Goal: Information Seeking & Learning: Learn about a topic

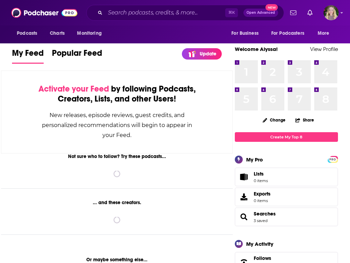
click at [165, 21] on div "Podcasts Charts Monitoring ⌘ K Open Advanced New For Business For Podcasters Mo…" at bounding box center [175, 12] width 350 height 25
click at [166, 15] on input "Search podcasts, credits, & more..." at bounding box center [165, 12] width 120 height 11
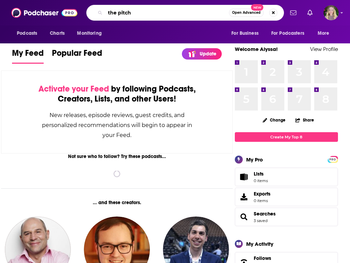
type input "the pitch"
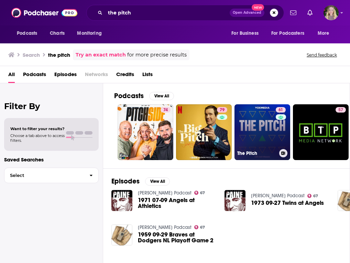
click at [238, 123] on link "61 The Pitch" at bounding box center [263, 132] width 56 height 56
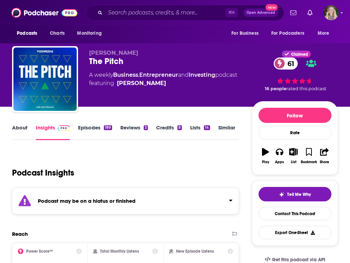
click at [98, 126] on link "Episodes 189" at bounding box center [95, 132] width 34 height 16
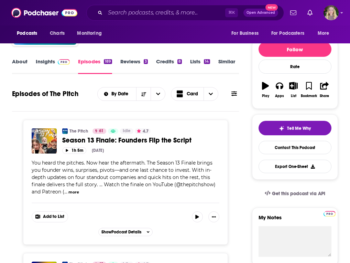
scroll to position [65, 0]
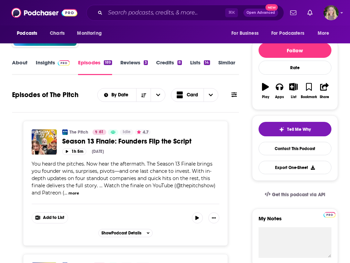
click at [19, 66] on link "About" at bounding box center [19, 67] width 15 height 16
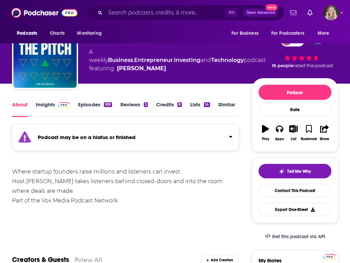
scroll to position [33, 0]
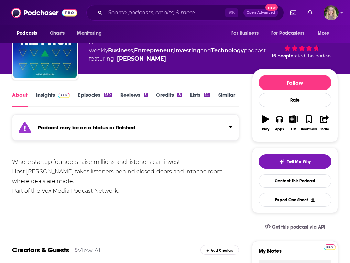
click at [72, 166] on div "Where startup founders raise millions and listeners can invest. Host Josh Mucci…" at bounding box center [125, 176] width 227 height 39
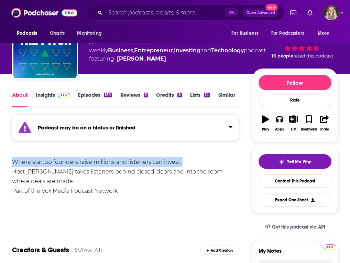
click at [72, 166] on div "Where startup founders raise millions and listeners can invest. Host Josh Mucci…" at bounding box center [125, 176] width 227 height 39
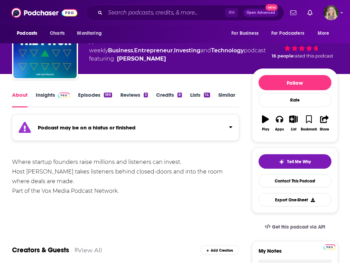
click at [74, 183] on div "Where startup founders raise millions and listeners can invest. Host Josh Mucci…" at bounding box center [125, 176] width 227 height 39
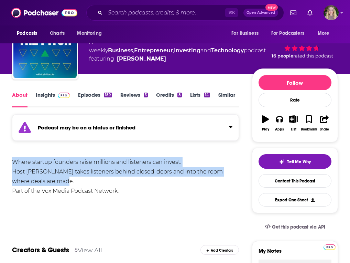
drag, startPoint x: 74, startPoint y: 183, endPoint x: 10, endPoint y: 156, distance: 70.1
copy div "Where startup founders raise millions and listeners can invest. Host Josh Mucci…"
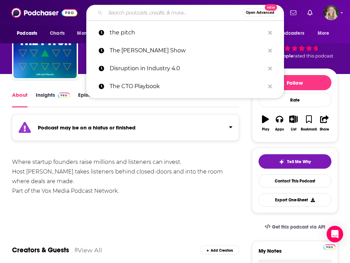
click at [138, 10] on input "Search podcasts, credits, & more..." at bounding box center [174, 12] width 138 height 11
paste input "Blitzscaling"
type input "Blitzscaling"
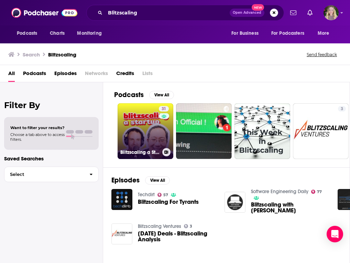
click at [139, 134] on link "31 Blitzscaling a Startup" at bounding box center [146, 131] width 56 height 56
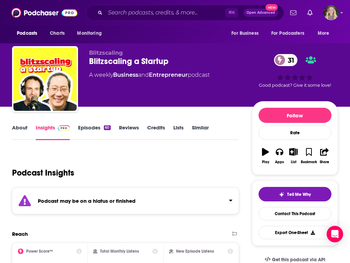
click at [13, 129] on link "About" at bounding box center [19, 132] width 15 height 16
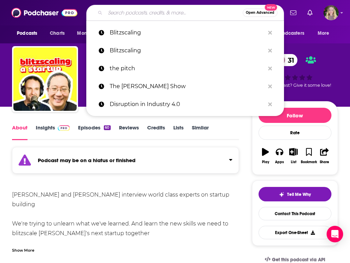
click at [175, 11] on input "Search podcasts, credits, & more..." at bounding box center [174, 12] width 138 height 11
paste input "a16z Podcast"
type input "a16z Podcast"
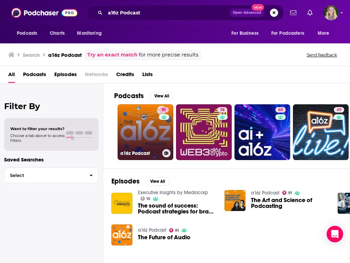
click at [142, 141] on link "91 a16z Podcast" at bounding box center [146, 132] width 56 height 56
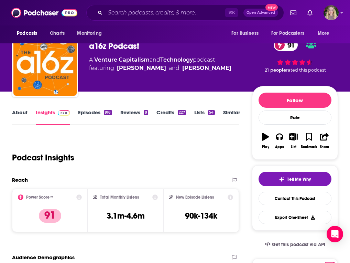
scroll to position [16, 0]
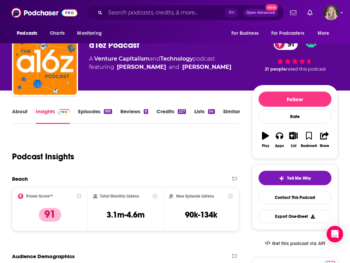
click at [100, 114] on link "Episodes 918" at bounding box center [95, 116] width 34 height 16
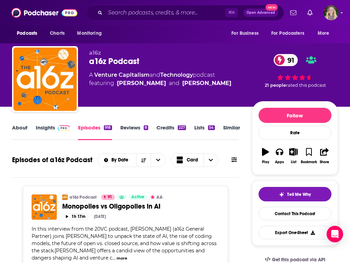
click at [19, 128] on link "About" at bounding box center [19, 132] width 15 height 16
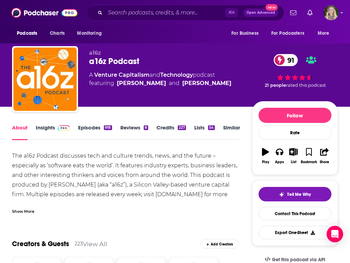
click at [74, 173] on div "The a16z Podcast discusses tech and culture trends, news, and the future – espe…" at bounding box center [125, 180] width 227 height 58
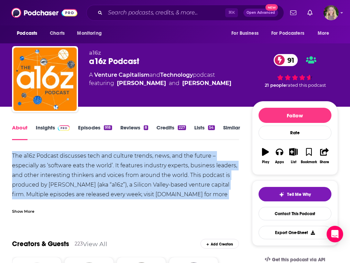
click at [74, 173] on div "The a16z Podcast discusses tech and culture trends, news, and the future – espe…" at bounding box center [125, 180] width 227 height 58
copy div "The a16z Podcast discusses tech and culture trends, news, and the future – espe…"
click at [49, 126] on link "Insights" at bounding box center [53, 132] width 34 height 16
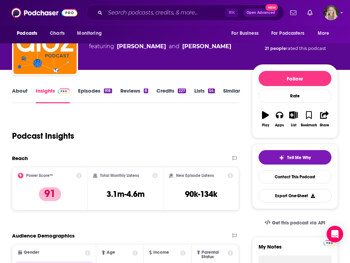
scroll to position [133, 0]
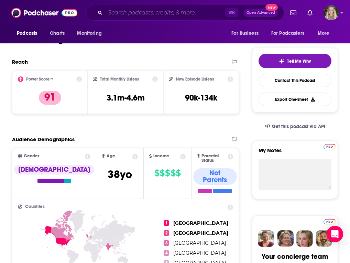
click at [190, 13] on input "Search podcasts, credits, & more..." at bounding box center [165, 12] width 120 height 11
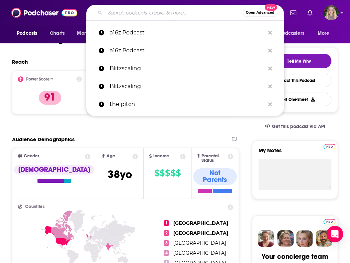
paste input "The Growth Show"
type input "The Growth Show"
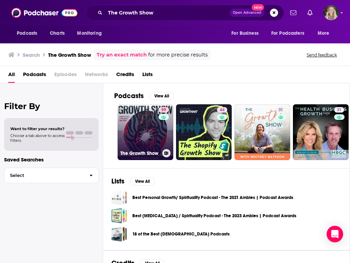
click at [143, 136] on link "59 The Growth Show" at bounding box center [146, 132] width 56 height 56
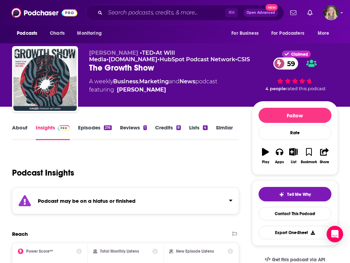
click at [92, 133] on link "Episodes 216" at bounding box center [94, 132] width 33 height 16
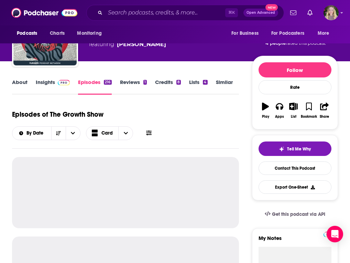
scroll to position [48, 0]
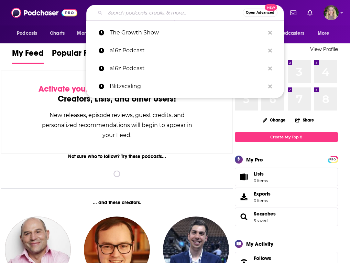
click at [138, 18] on input "Search podcasts, credits, & more..." at bounding box center [174, 12] width 138 height 11
paste input "Business Wars"
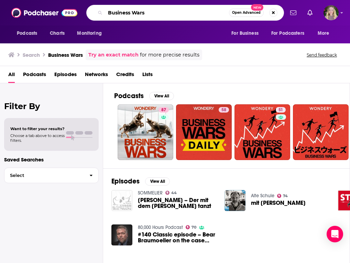
click at [142, 8] on input "Business Wars" at bounding box center [167, 12] width 124 height 11
paste input "First Round Review"
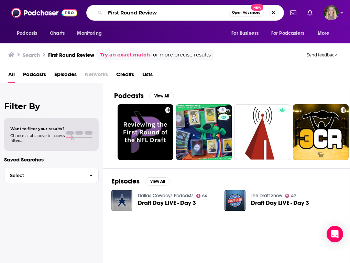
click at [188, 8] on input "First Round Review" at bounding box center [167, 12] width 124 height 11
paste input "Venture Stories"
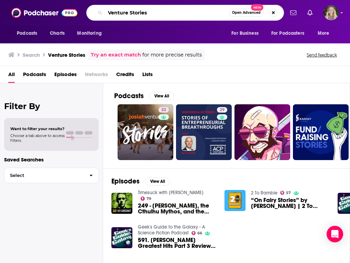
click at [161, 15] on input "Venture Stories" at bounding box center [167, 12] width 124 height 11
paste input "oices of VC"
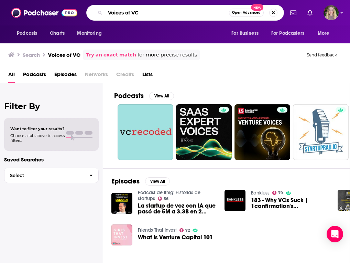
click at [189, 12] on input "Voices of VC" at bounding box center [167, 12] width 124 height 11
paste input "The [PERSON_NAME] Show"
type input "The [PERSON_NAME] Show"
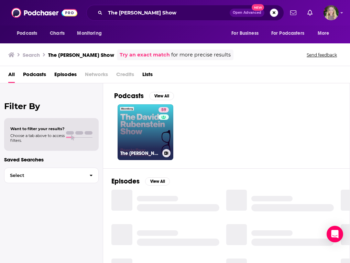
click at [162, 132] on div "59" at bounding box center [165, 128] width 12 height 42
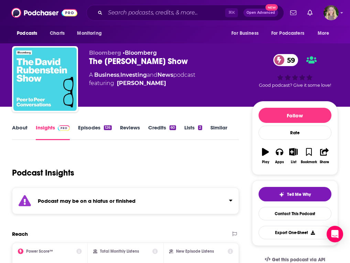
click at [89, 132] on link "Episodes 126" at bounding box center [94, 132] width 33 height 16
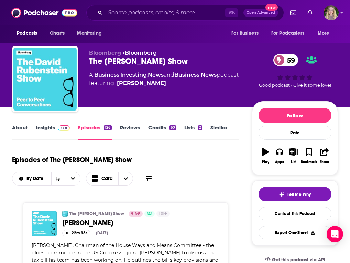
click at [21, 129] on link "About" at bounding box center [19, 132] width 15 height 16
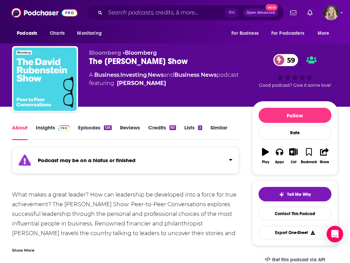
click at [142, 201] on div "What makes a great leader? How can leadership be developed into a force for tru…" at bounding box center [125, 219] width 227 height 58
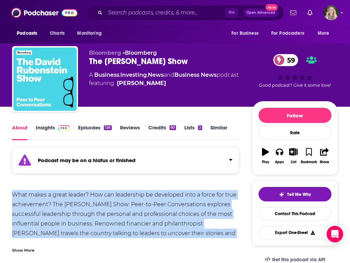
click at [142, 201] on div "What makes a great leader? How can leadership be developed into a force for tru…" at bounding box center [125, 219] width 227 height 58
copy div "What makes a great leader? How can leadership be developed into a force for tru…"
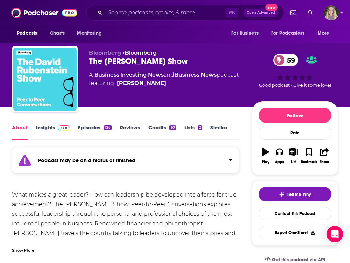
click at [22, 250] on div "Show More" at bounding box center [23, 250] width 22 height 7
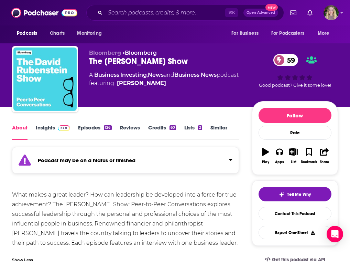
click at [90, 208] on div "What makes a great leader? How can leadership be developed into a force for tru…" at bounding box center [125, 219] width 227 height 58
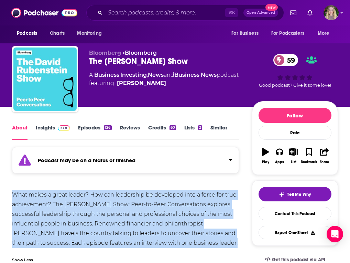
click at [90, 208] on div "What makes a great leader? How can leadership be developed into a force for tru…" at bounding box center [125, 219] width 227 height 58
copy div "What makes a great leader? How can leadership be developed into a force for tru…"
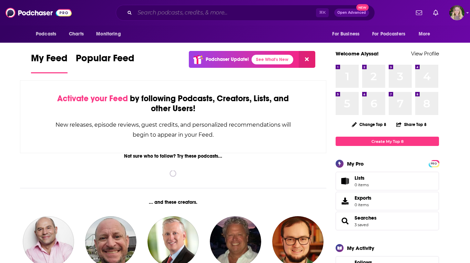
click at [216, 14] on input "Search podcasts, credits, & more..." at bounding box center [225, 12] width 181 height 11
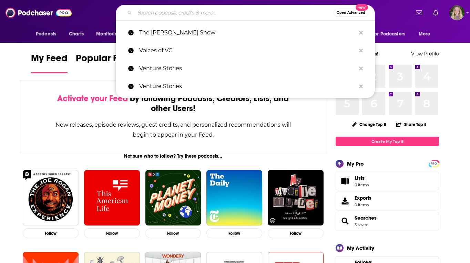
paste input "Coaching for Leaders"
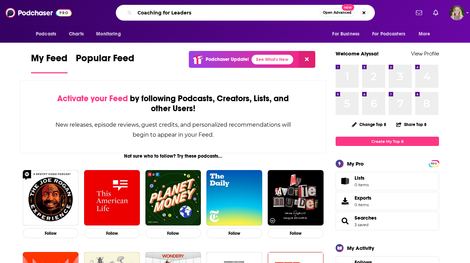
type input "Coaching for Leaders"
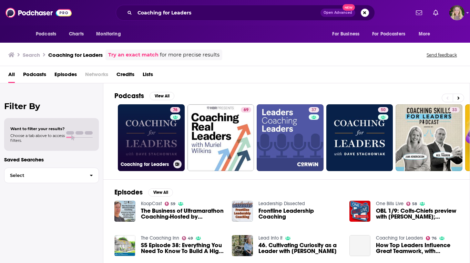
click at [146, 138] on link "76 Coaching for Leaders" at bounding box center [151, 137] width 67 height 67
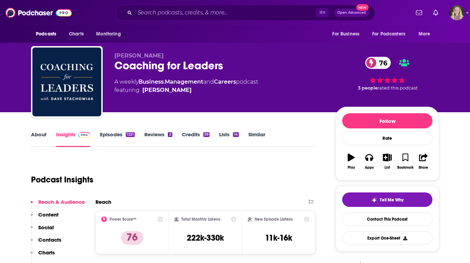
click at [43, 135] on link "About" at bounding box center [38, 139] width 15 height 16
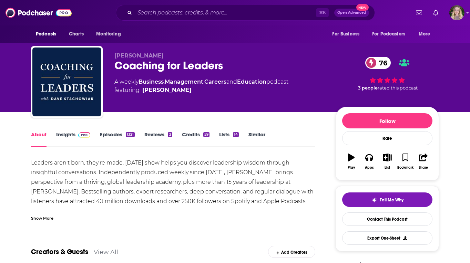
click at [118, 135] on link "Episodes 1321" at bounding box center [117, 139] width 35 height 16
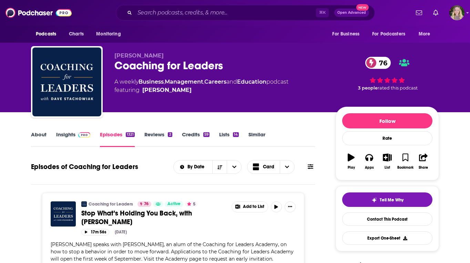
click at [39, 137] on link "About" at bounding box center [38, 139] width 15 height 16
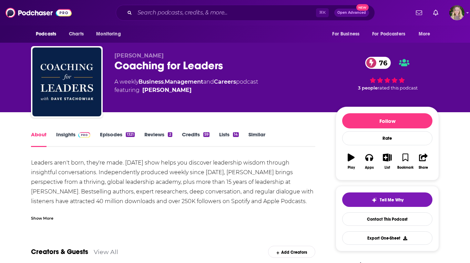
click at [41, 218] on div "Show More" at bounding box center [42, 217] width 22 height 7
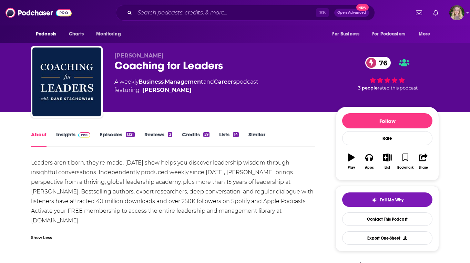
click at [99, 176] on div "Leaders aren't born, they're made. This Monday show helps you discover leadersh…" at bounding box center [173, 191] width 284 height 67
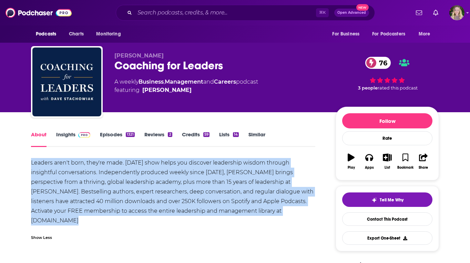
click at [99, 176] on div "Leaders aren't born, they're made. This Monday show helps you discover leadersh…" at bounding box center [173, 191] width 284 height 67
copy div "Leaders aren't born, they're made. This Monday show helps you discover leadersh…"
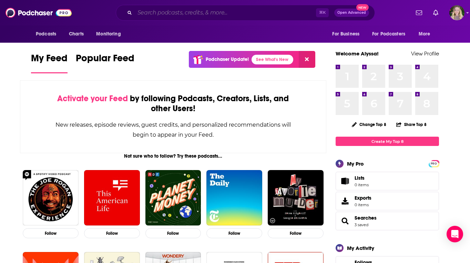
click at [266, 12] on input "Search podcasts, credits, & more..." at bounding box center [225, 12] width 181 height 11
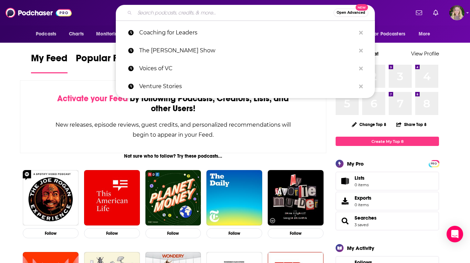
paste input "The Outsiders"
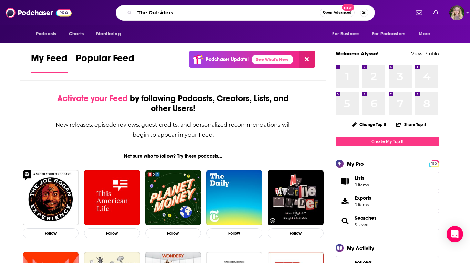
type input "The Outsiders"
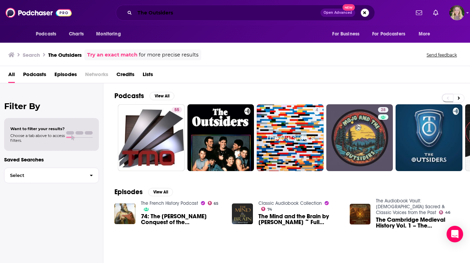
click at [216, 10] on input "The Outsiders" at bounding box center [228, 12] width 186 height 11
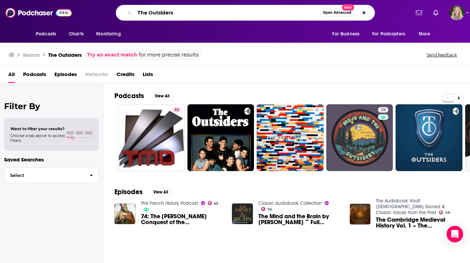
click at [216, 10] on input "The Outsiders" at bounding box center [227, 12] width 185 height 11
paste input "Midas Touch"
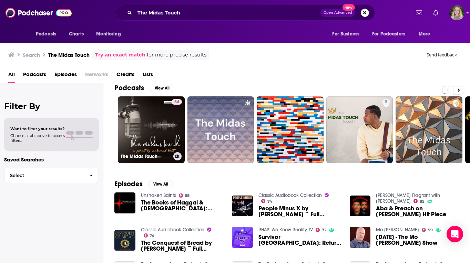
scroll to position [9, 0]
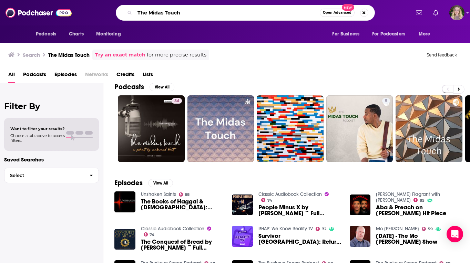
click at [234, 15] on input "The Midas Touch" at bounding box center [227, 12] width 185 height 11
paste input "Operator to Owner"
type input "Operator to Owner"
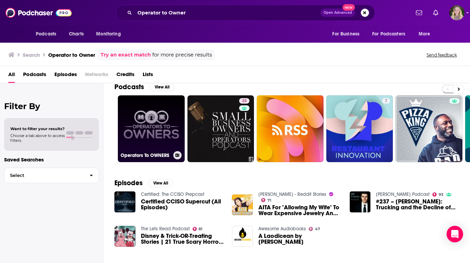
click at [161, 133] on link "Operators To OWNERS" at bounding box center [151, 128] width 67 height 67
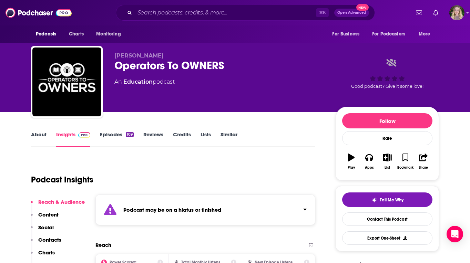
click at [38, 136] on link "About" at bounding box center [38, 139] width 15 height 16
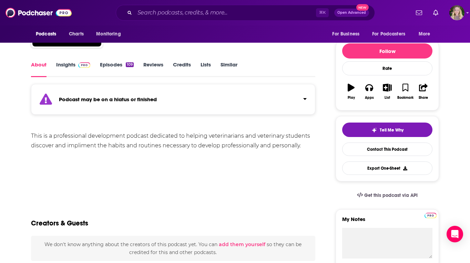
scroll to position [73, 0]
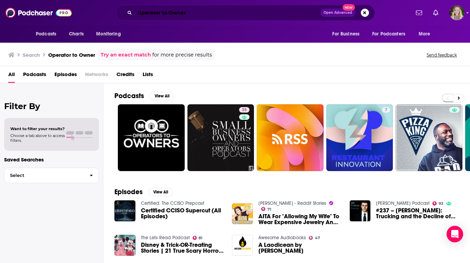
click at [242, 17] on input "Operator to Owner" at bounding box center [228, 12] width 186 height 11
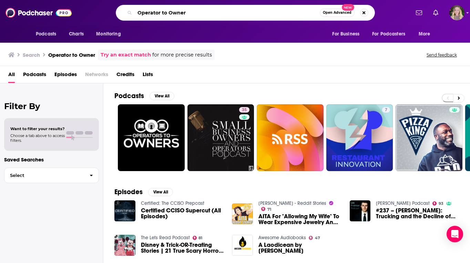
click at [242, 17] on input "Operator to Owner" at bounding box center [227, 12] width 185 height 11
paste input "The [PERSON_NAME] Leadership Podcast"
type input "The [PERSON_NAME] Leadership Podcast"
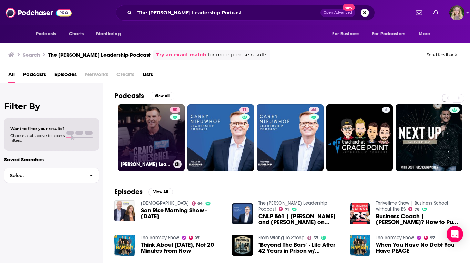
click at [166, 143] on link "80 [PERSON_NAME] Leadership Podcast" at bounding box center [151, 137] width 67 height 67
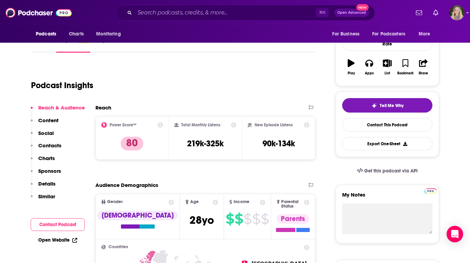
scroll to position [45, 0]
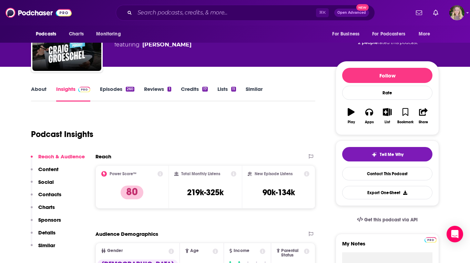
click at [40, 88] on link "About" at bounding box center [38, 94] width 15 height 16
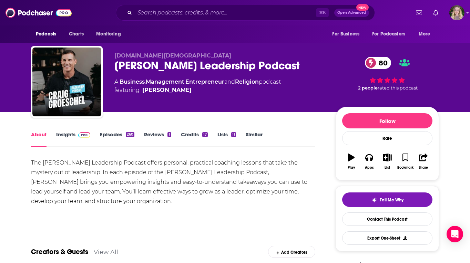
click at [151, 164] on div "The [PERSON_NAME] Leadership Podcast offers personal, practical coaching lesson…" at bounding box center [173, 182] width 284 height 48
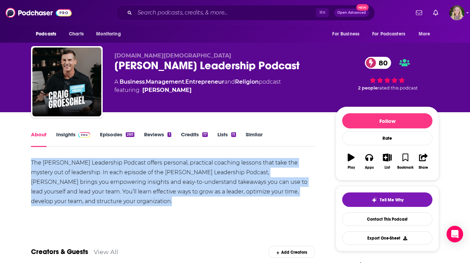
click at [151, 164] on div "The [PERSON_NAME] Leadership Podcast offers personal, practical coaching lesson…" at bounding box center [173, 182] width 284 height 48
